Goal: Contribute content

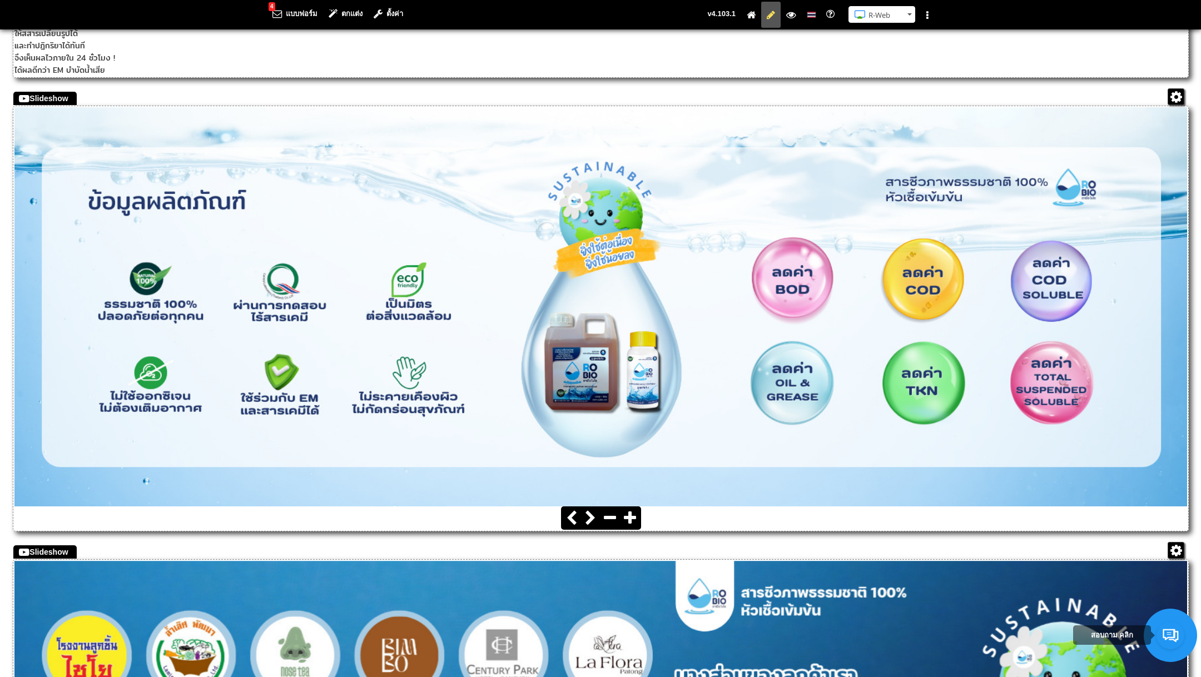
scroll to position [2280, 0]
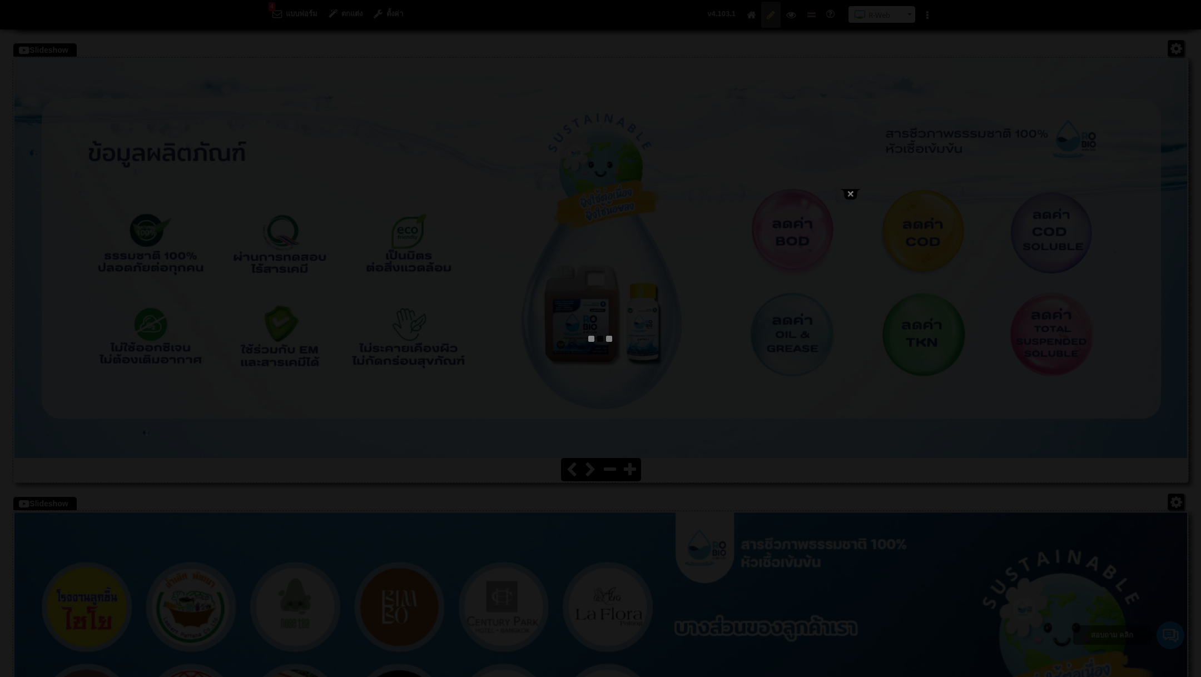
type textarea "<h2 style="text-align: center;"><img src="/images/editor/5_เหตุผล_RO_BIO_Slide_…"
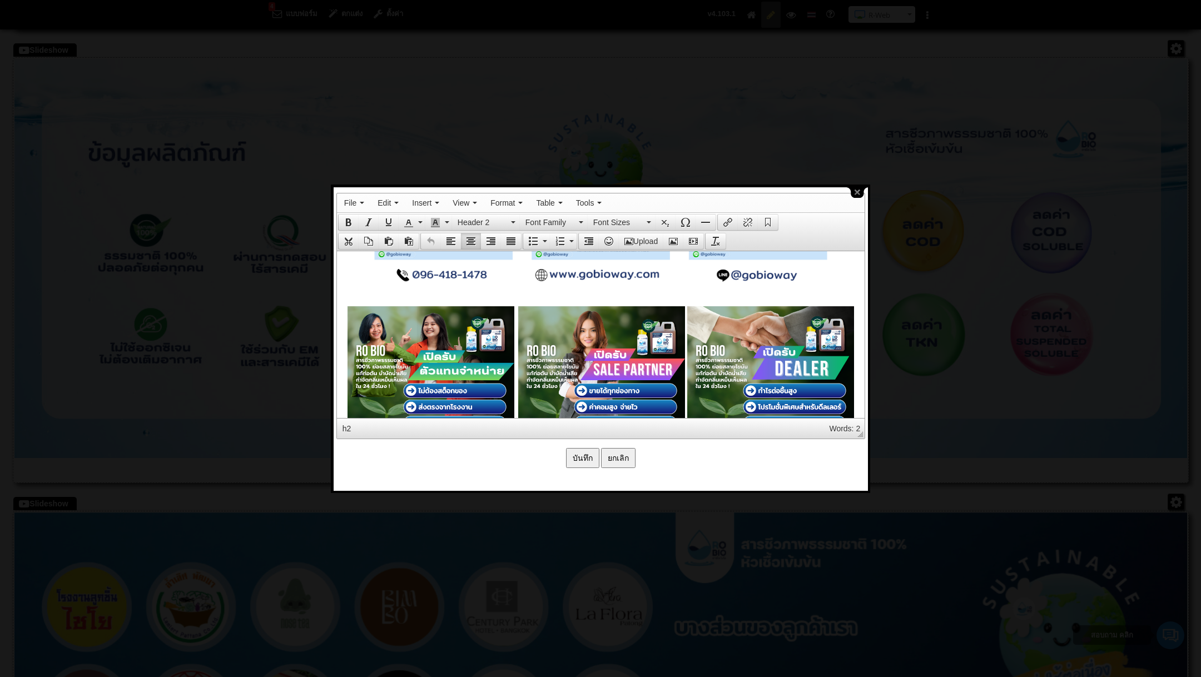
scroll to position [4299, 0]
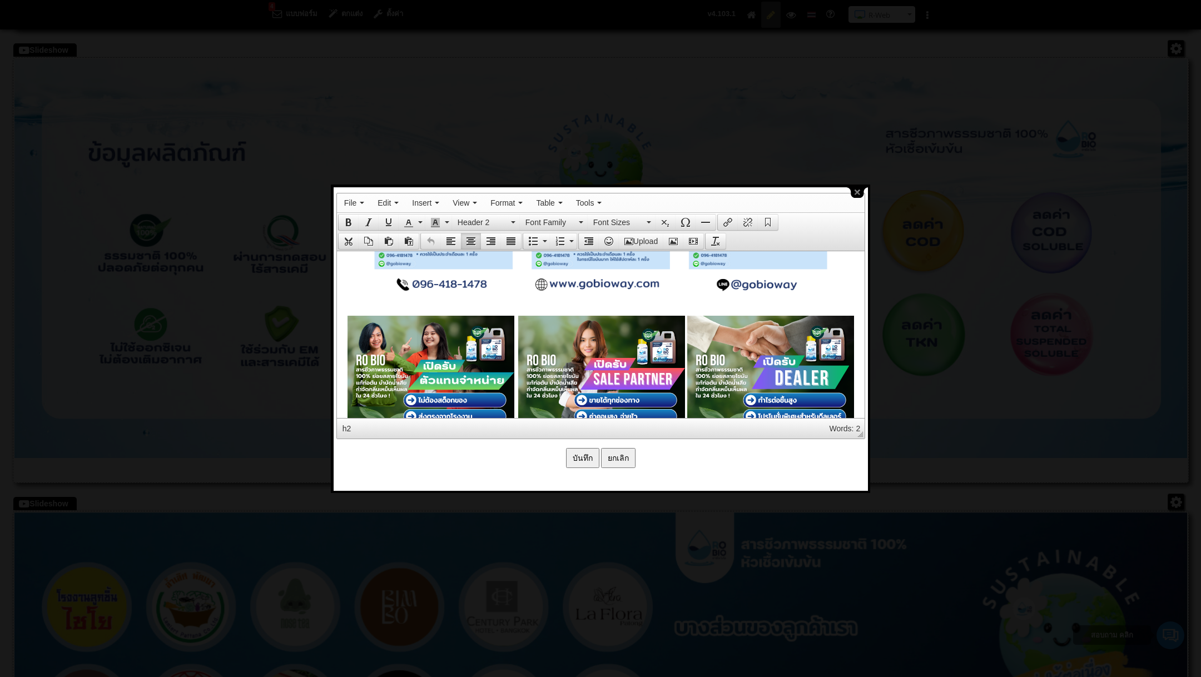
click at [479, 345] on img at bounding box center [430, 398] width 167 height 167
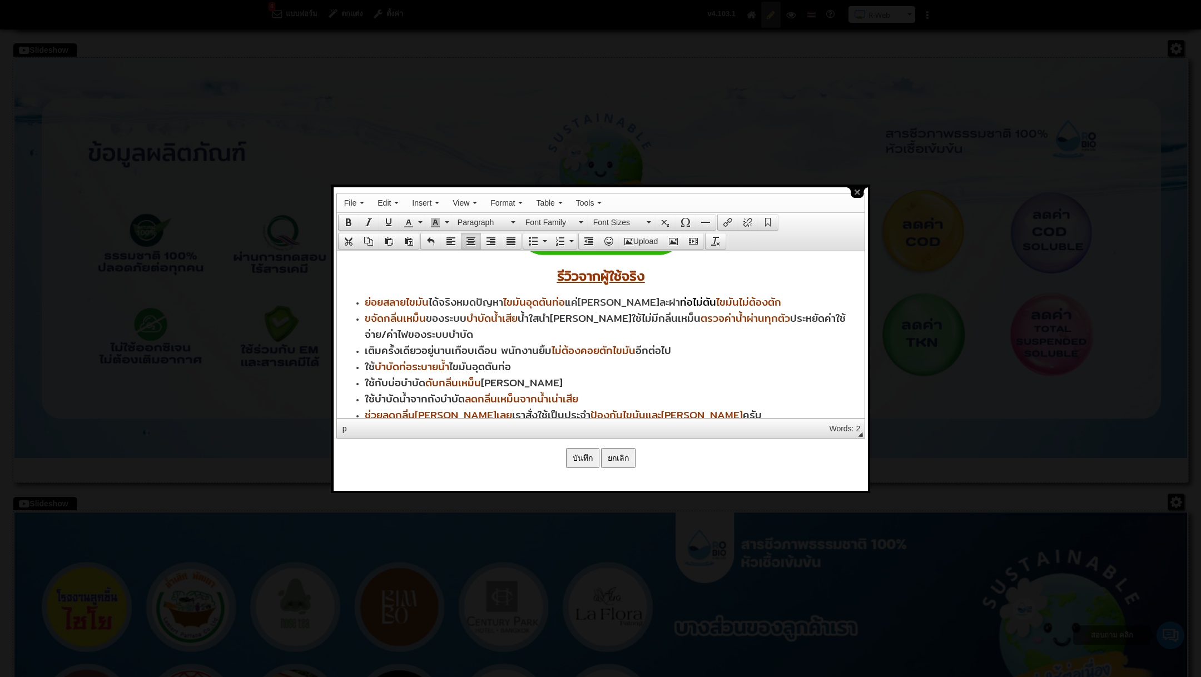
scroll to position [4602, 0]
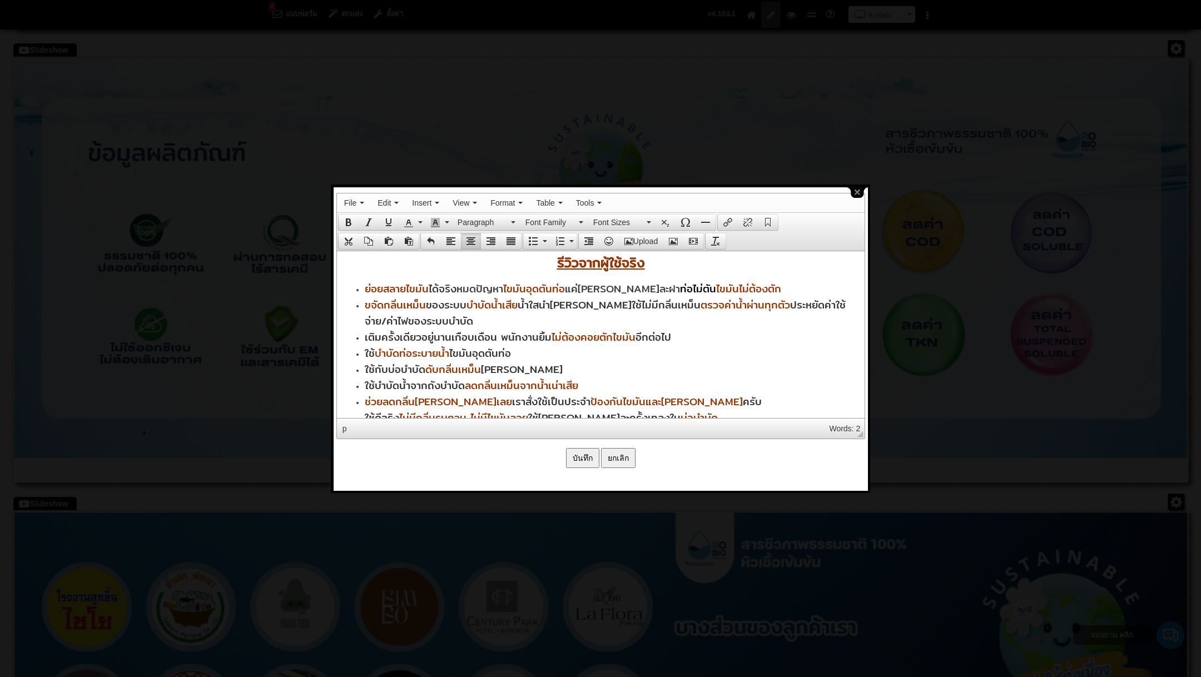
click at [583, 454] on input "บันทึก" at bounding box center [582, 458] width 33 height 20
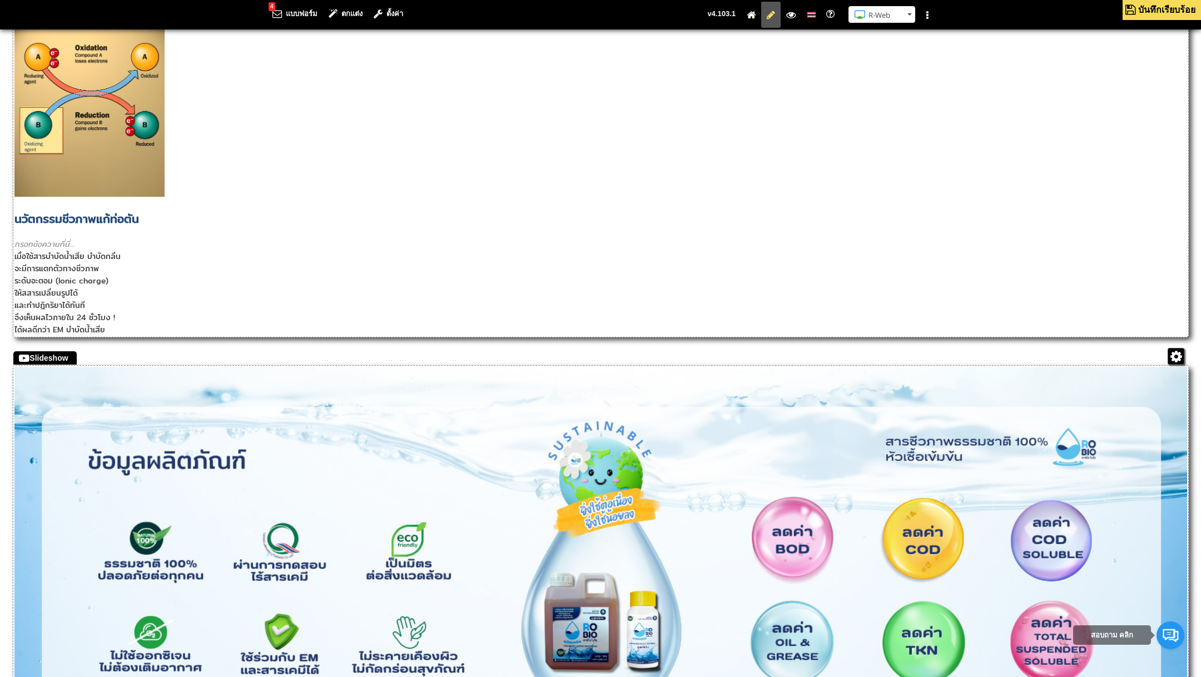
scroll to position [2237, 0]
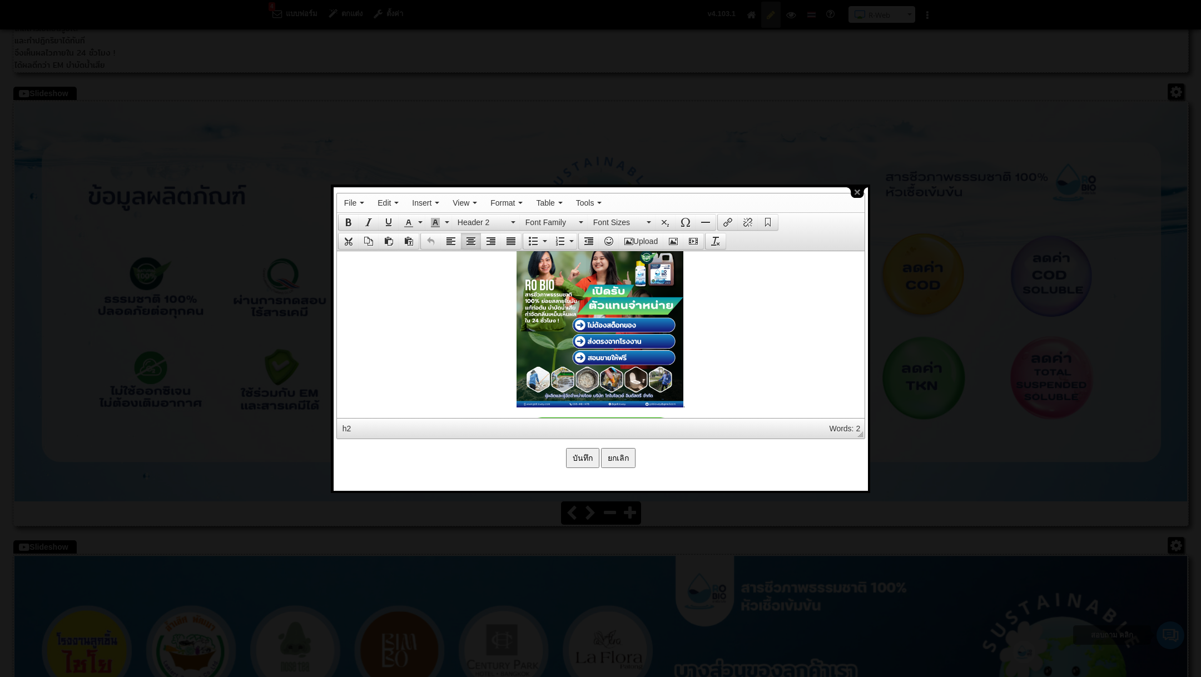
scroll to position [4377, 0]
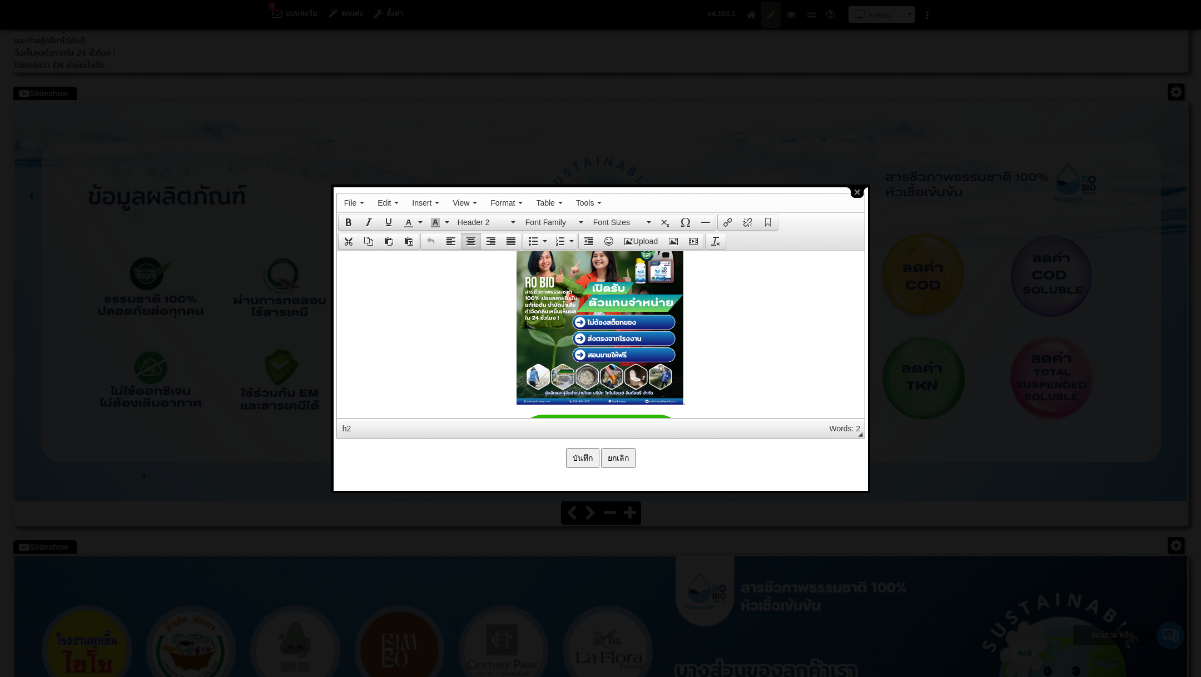
click at [646, 338] on img at bounding box center [599, 320] width 167 height 167
click at [489, 390] on p "." at bounding box center [600, 321] width 517 height 169
click at [551, 368] on img at bounding box center [599, 320] width 167 height 167
click at [645, 372] on img at bounding box center [599, 320] width 167 height 167
click at [510, 382] on p "." at bounding box center [600, 321] width 517 height 169
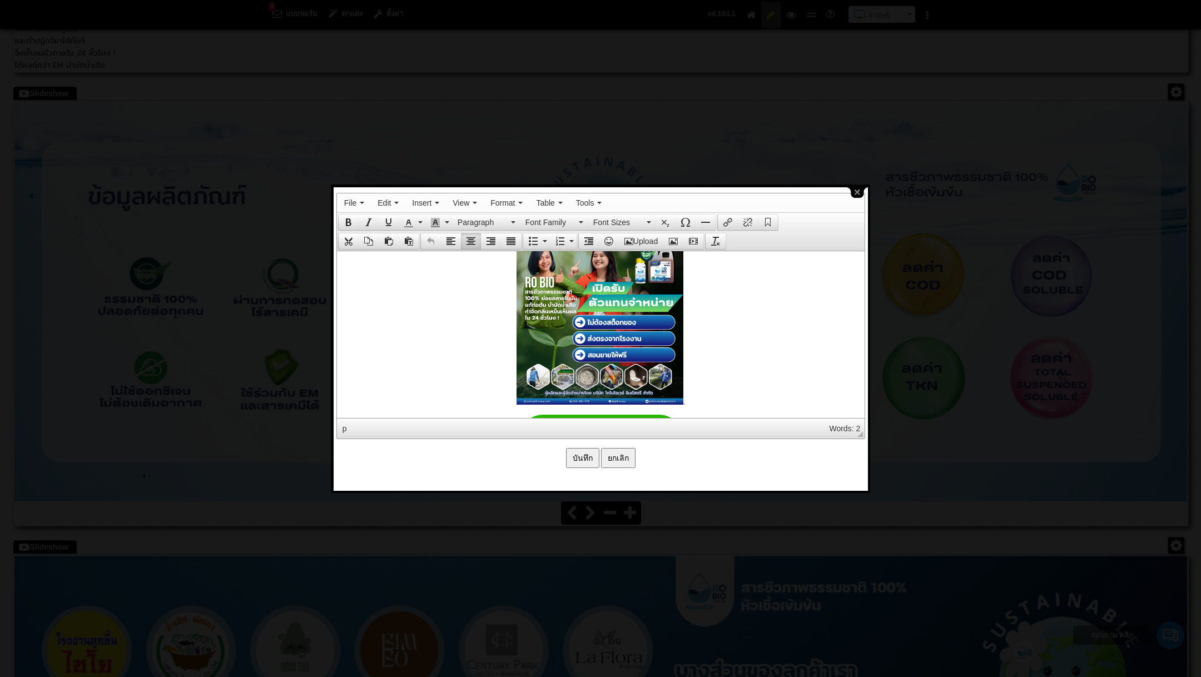
drag, startPoint x: 489, startPoint y: 378, endPoint x: 532, endPoint y: 367, distance: 43.7
click at [532, 367] on p "." at bounding box center [600, 321] width 517 height 169
drag, startPoint x: 444, startPoint y: 378, endPoint x: 608, endPoint y: 348, distance: 166.7
click at [609, 348] on p "." at bounding box center [600, 321] width 517 height 169
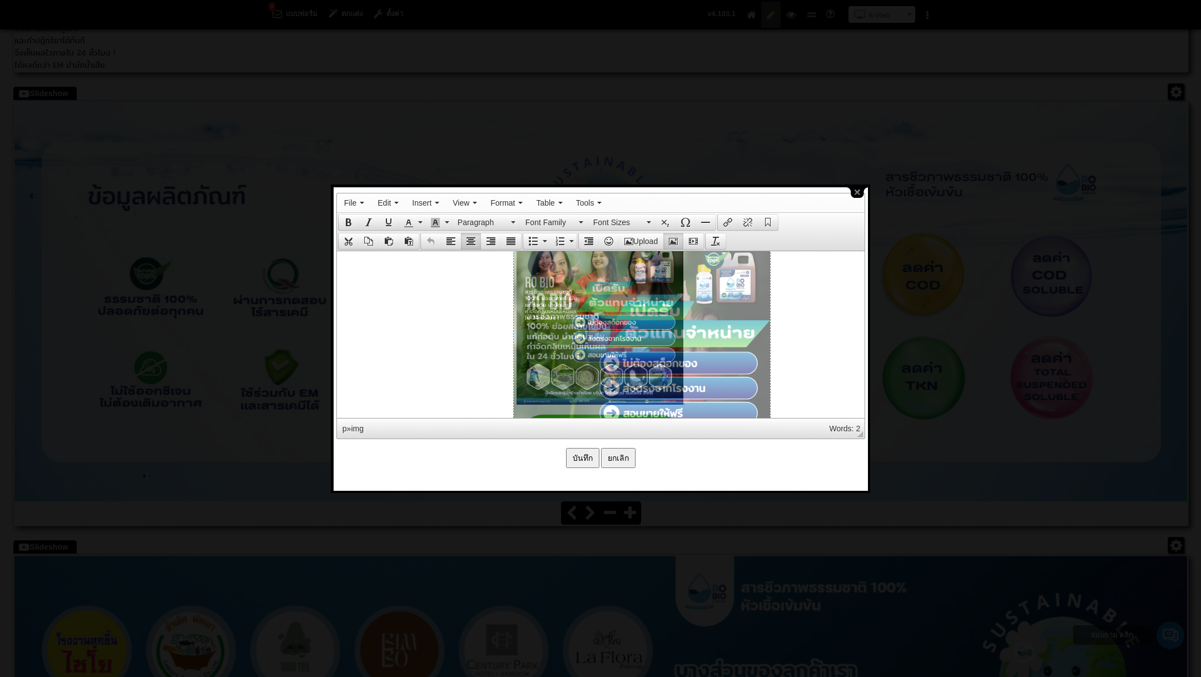
drag, startPoint x: 681, startPoint y: 399, endPoint x: 895, endPoint y: 586, distance: 284.6
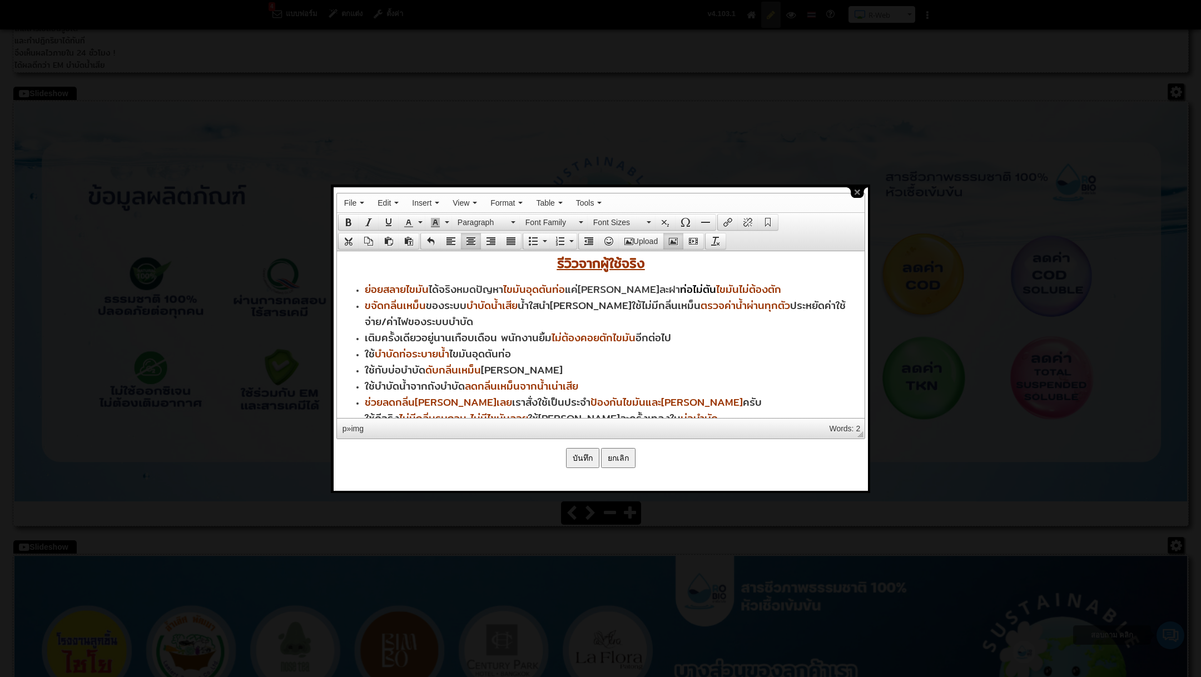
scroll to position [4729, 0]
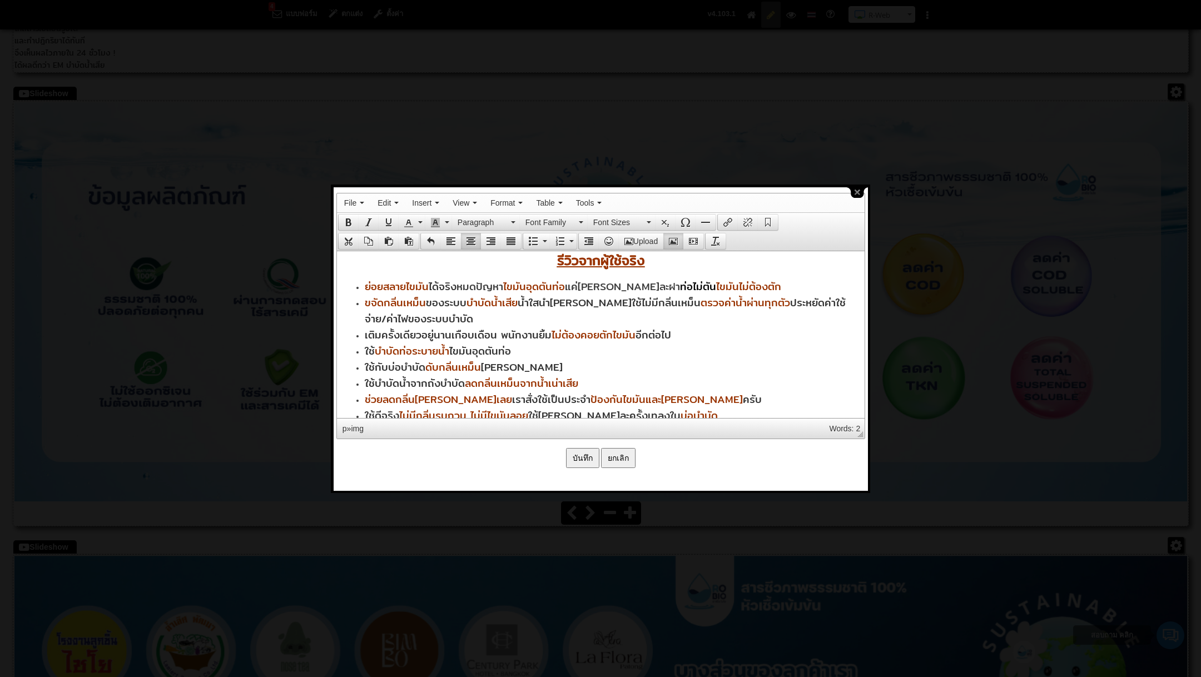
click at [592, 448] on input "บันทึก" at bounding box center [582, 458] width 33 height 20
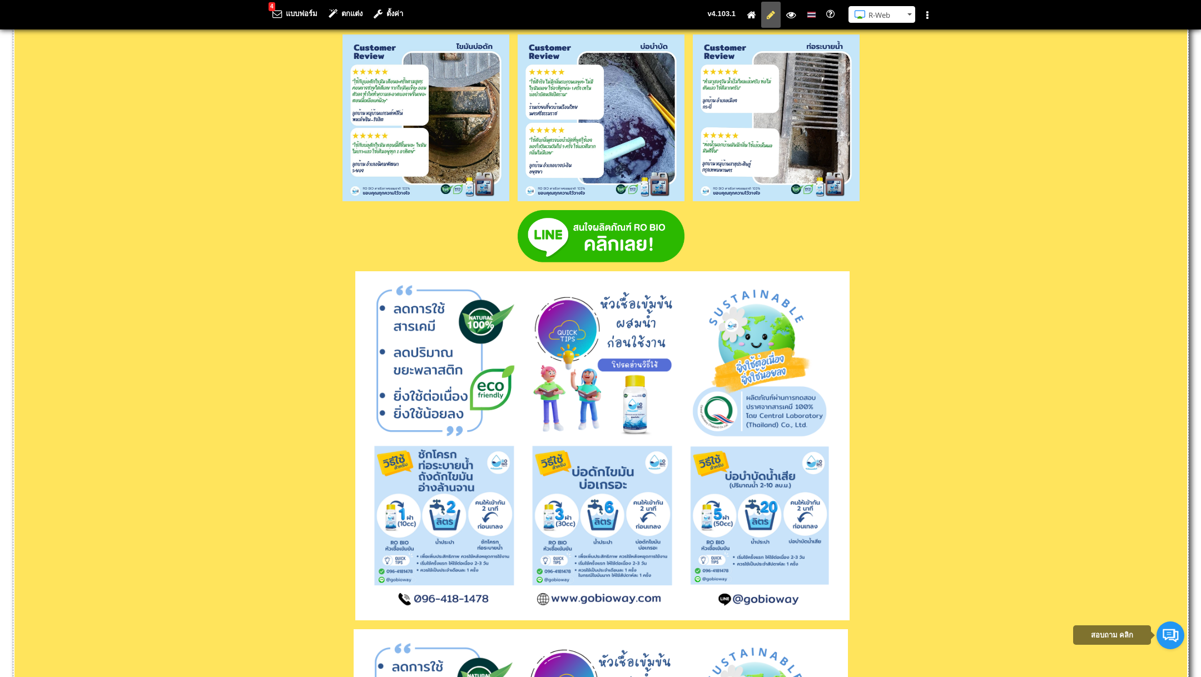
scroll to position [6609, 0]
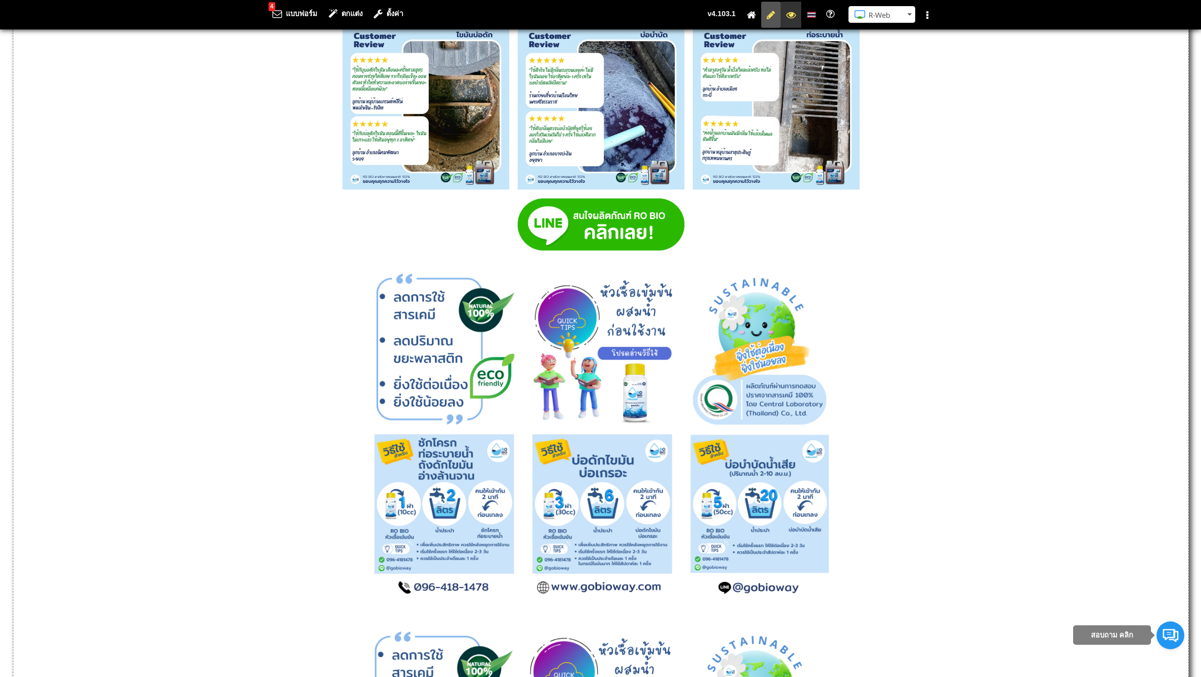
click at [791, 22] on li at bounding box center [791, 15] width 21 height 26
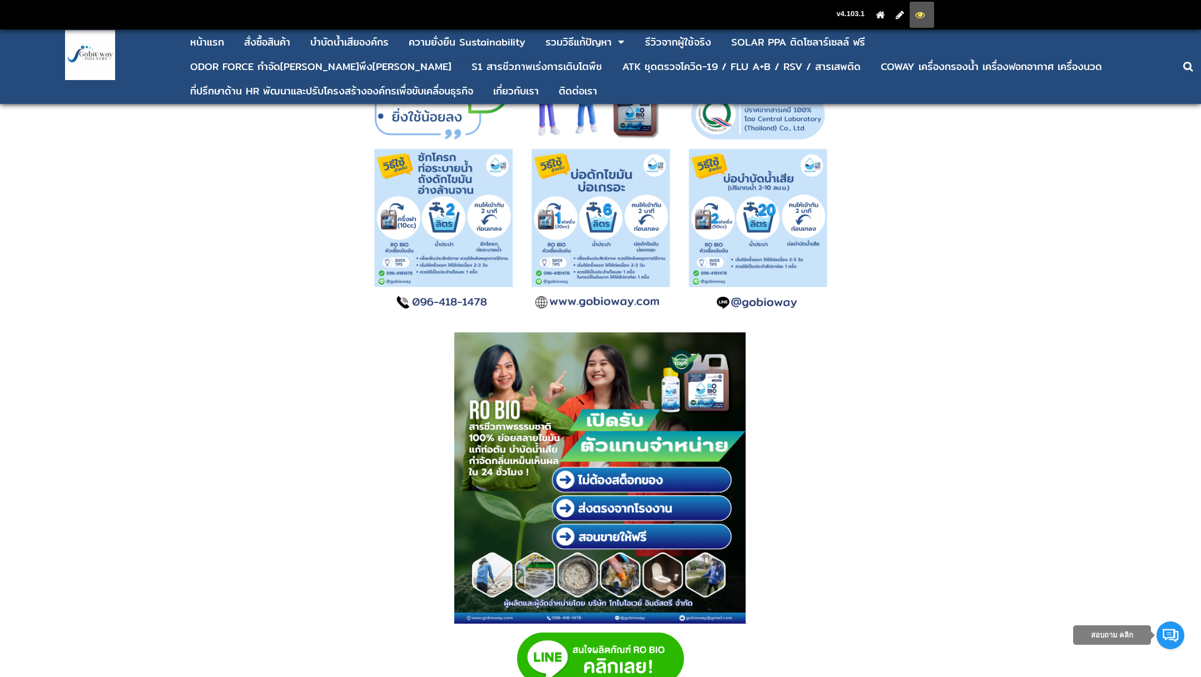
scroll to position [6139, 0]
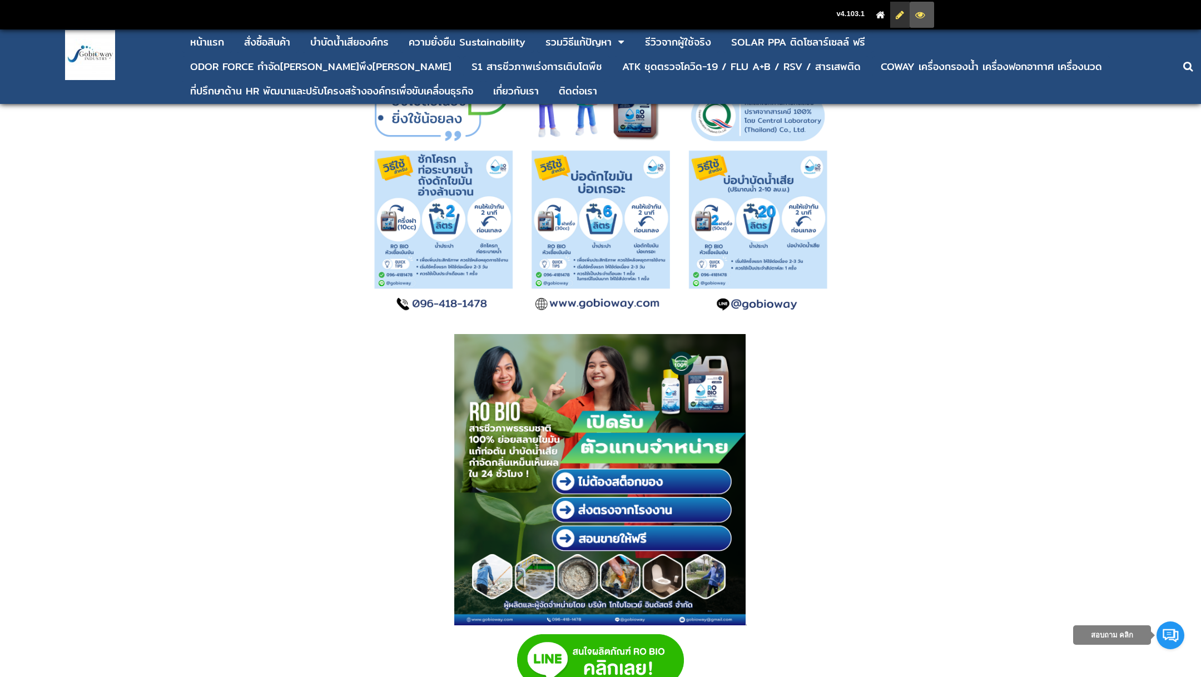
click at [900, 17] on icon at bounding box center [900, 14] width 8 height 7
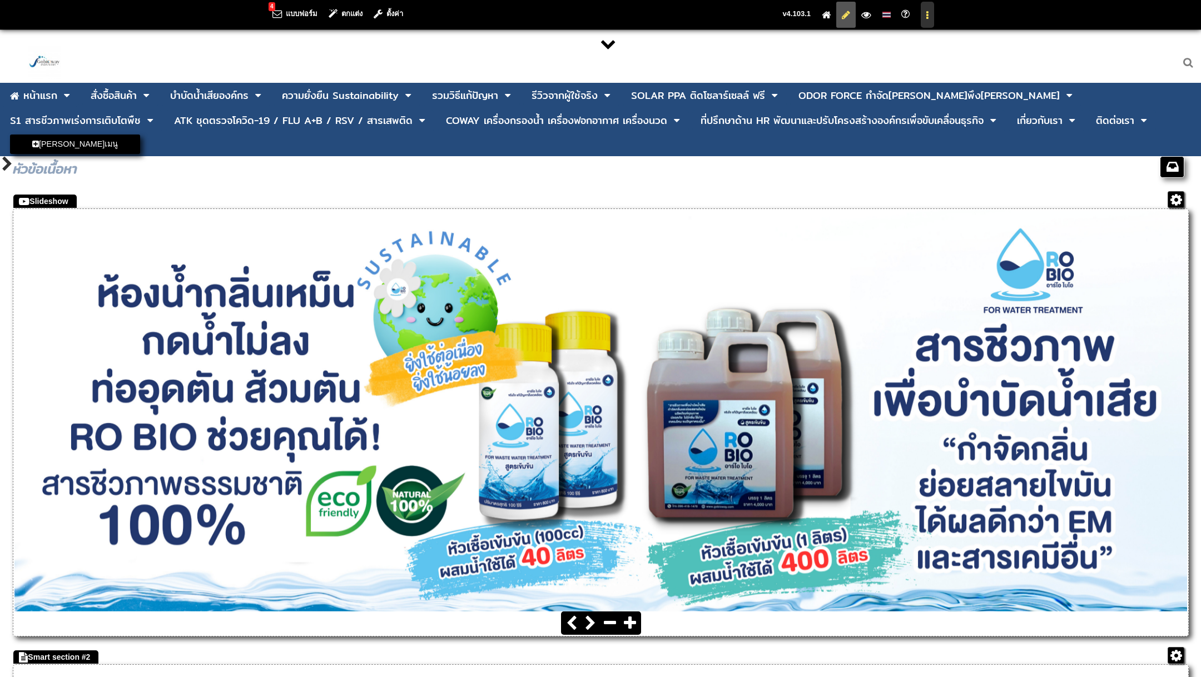
click at [926, 15] on icon at bounding box center [927, 15] width 2 height 7
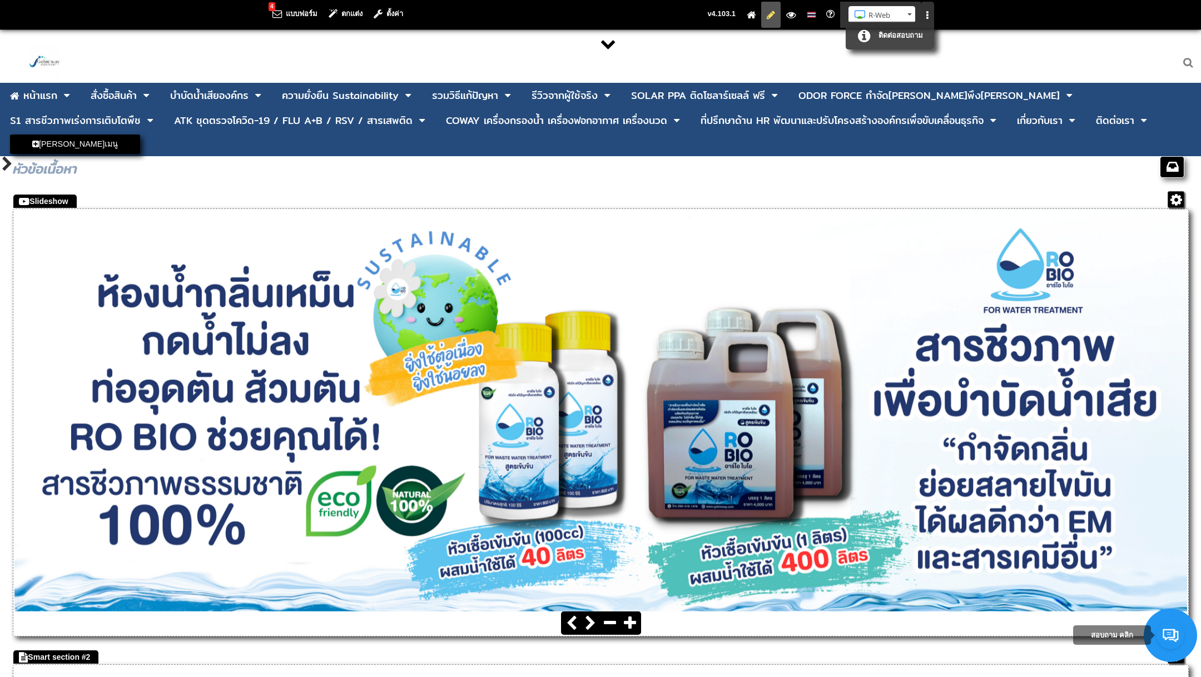
click at [909, 14] on button "R-Web" at bounding box center [882, 14] width 67 height 17
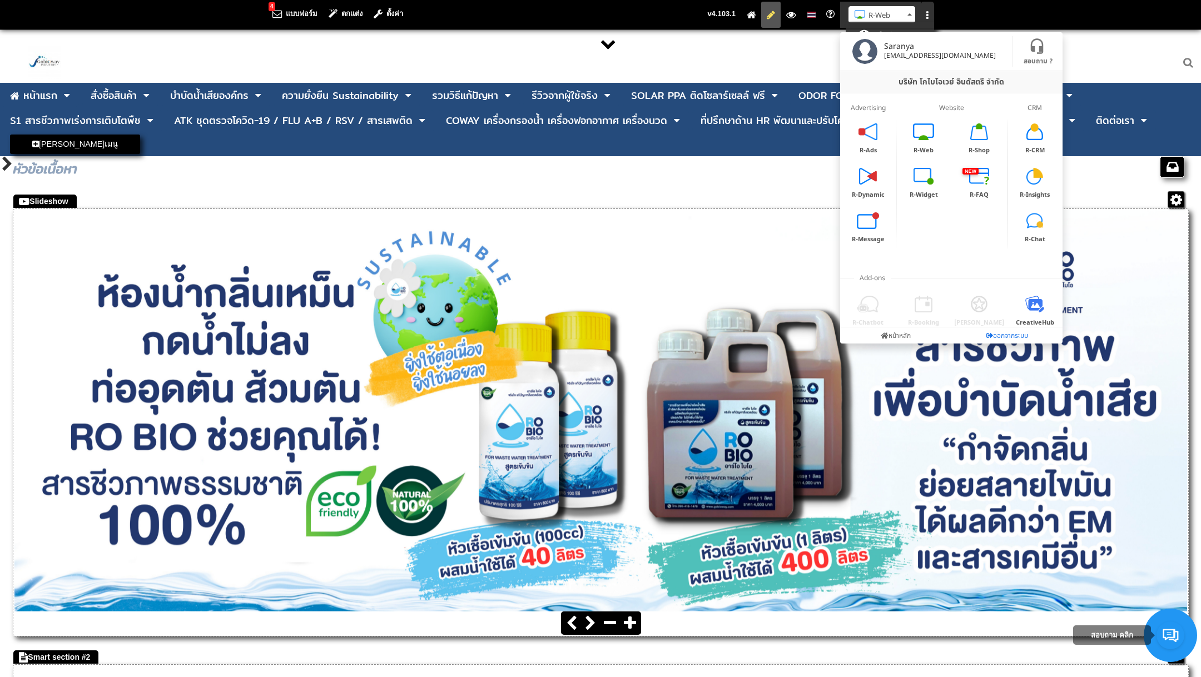
click at [991, 334] on link "ออกจากระบบ" at bounding box center [1006, 336] width 111 height 16
